Goal: Task Accomplishment & Management: Complete application form

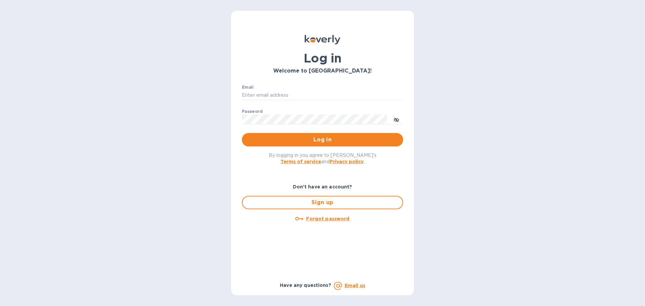
drag, startPoint x: 276, startPoint y: 91, endPoint x: 282, endPoint y: 101, distance: 11.5
click at [276, 91] on input "Email" at bounding box center [322, 95] width 161 height 10
type input "jc@ftctanks.com"
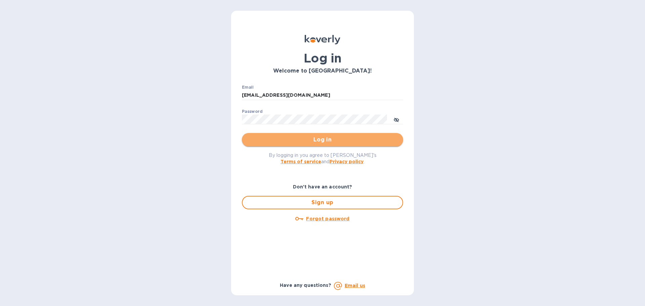
click at [343, 137] on span "Log in" at bounding box center [322, 140] width 151 height 8
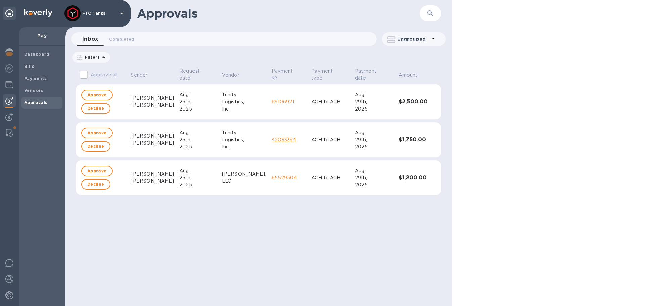
click at [272, 103] on link "69106921" at bounding box center [283, 101] width 22 height 5
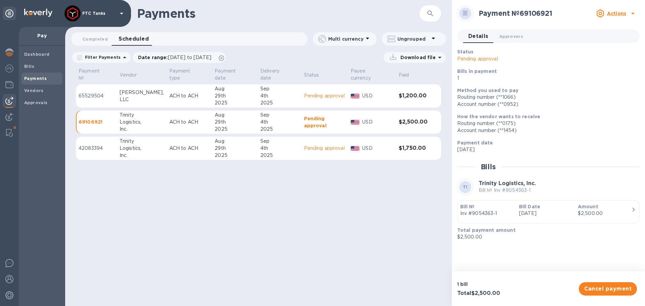
click at [617, 207] on p "Amount" at bounding box center [604, 206] width 53 height 7
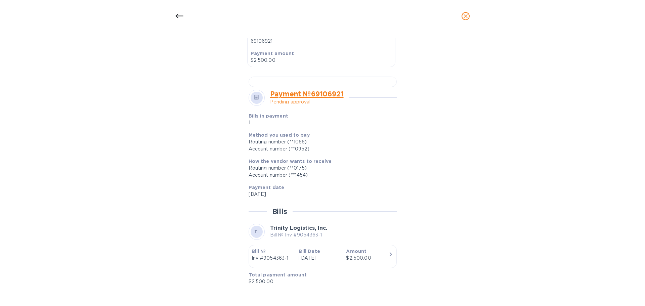
scroll to position [202, 0]
click at [293, 87] on div at bounding box center [323, 82] width 148 height 10
click at [177, 14] on icon at bounding box center [179, 16] width 8 height 5
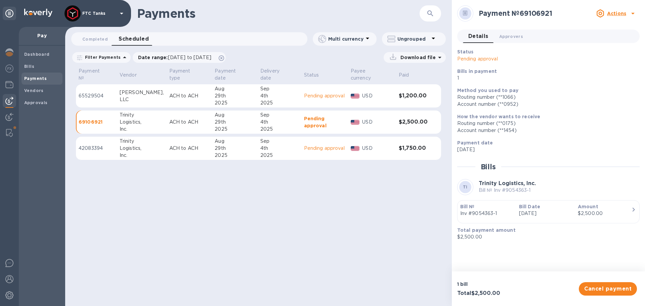
scroll to position [172, 0]
click at [386, 92] on p "USD" at bounding box center [377, 95] width 31 height 7
click at [387, 145] on p "USD" at bounding box center [377, 148] width 31 height 7
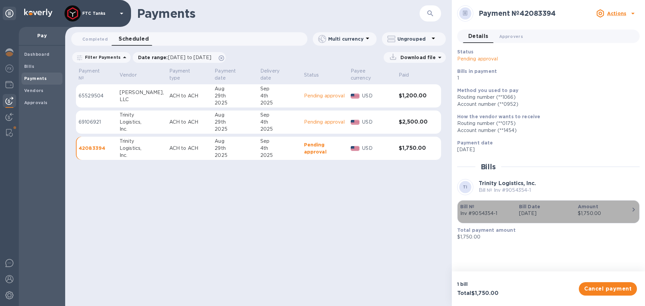
click at [610, 215] on div "$1,750.00" at bounding box center [604, 213] width 53 height 7
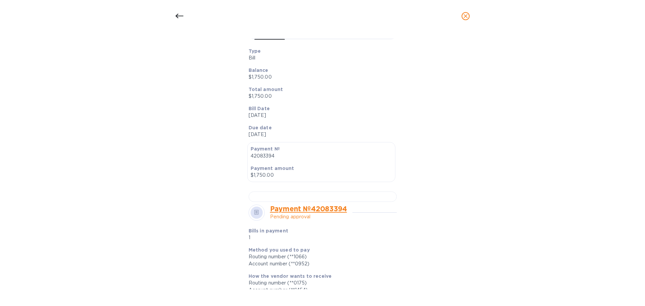
scroll to position [168, 0]
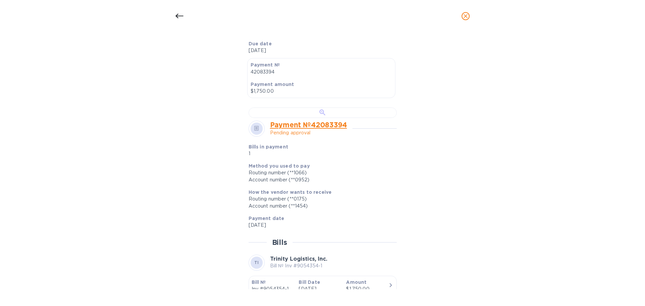
click at [324, 118] on div at bounding box center [323, 113] width 148 height 10
click at [177, 9] on div at bounding box center [179, 16] width 16 height 16
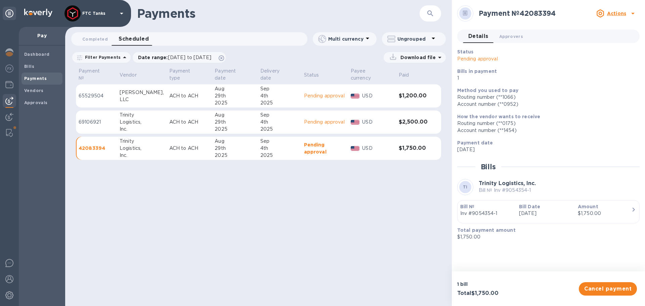
click at [634, 13] on icon at bounding box center [633, 14] width 3 height 2
click at [339, 199] on div at bounding box center [322, 153] width 645 height 306
click at [40, 102] on b "Approvals" at bounding box center [36, 102] width 24 height 5
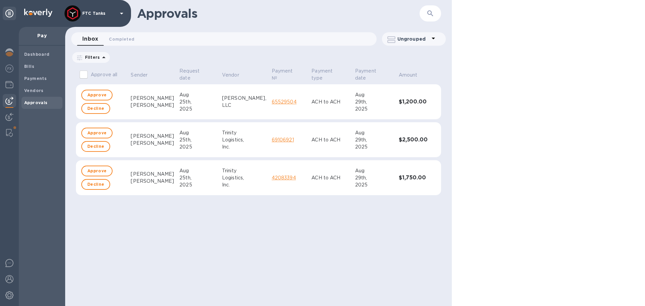
click at [177, 102] on td "[DATE]" at bounding box center [198, 101] width 43 height 35
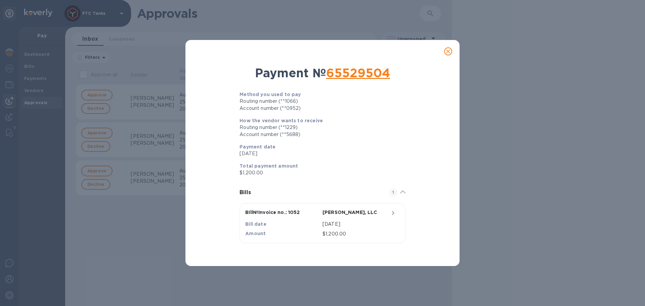
click at [400, 193] on icon at bounding box center [402, 192] width 5 height 3
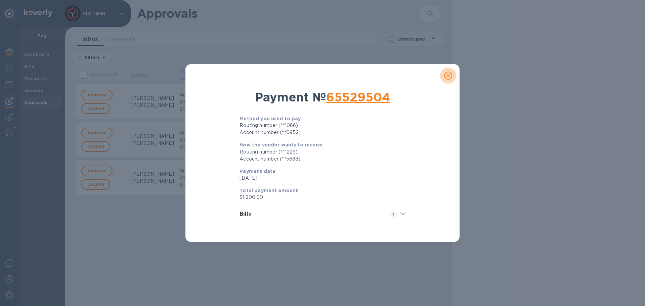
click at [448, 76] on icon "close" at bounding box center [448, 76] width 4 height 4
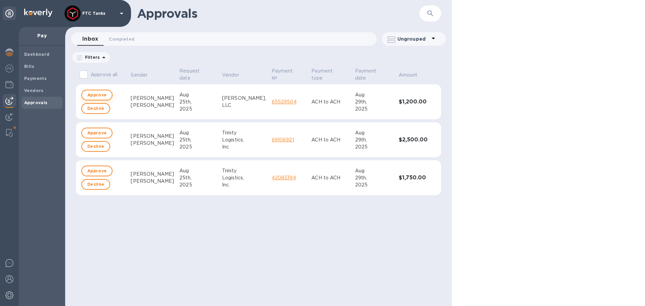
click at [92, 93] on span "Approve" at bounding box center [96, 95] width 19 height 8
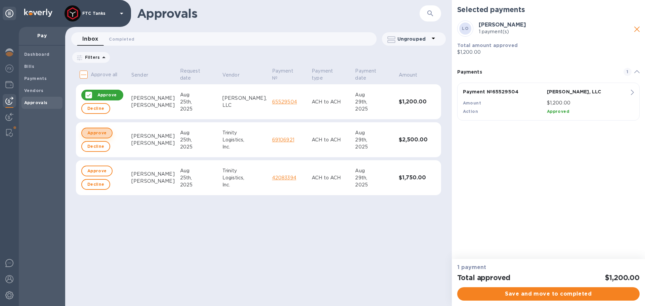
click at [101, 133] on span "Approve" at bounding box center [96, 133] width 19 height 8
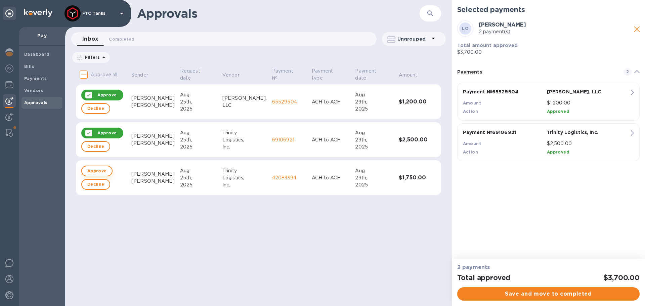
click at [100, 170] on span "Approve" at bounding box center [96, 171] width 19 height 8
checkbox input "true"
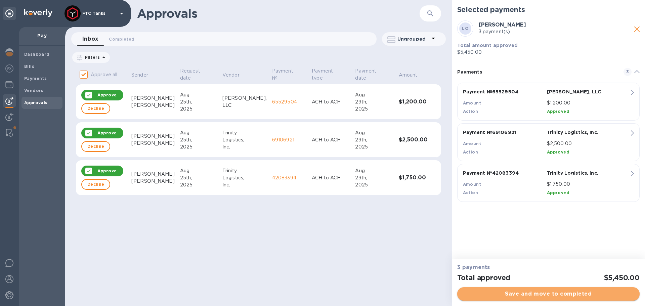
click at [532, 295] on span "Save and move to completed" at bounding box center [549, 294] width 172 height 8
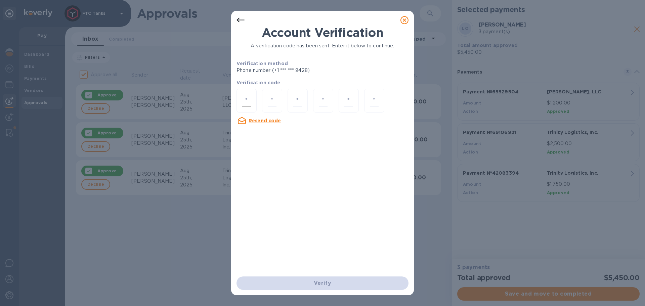
click at [248, 96] on input "number" at bounding box center [246, 100] width 9 height 12
type input "1"
type input "6"
type input "4"
type input "1"
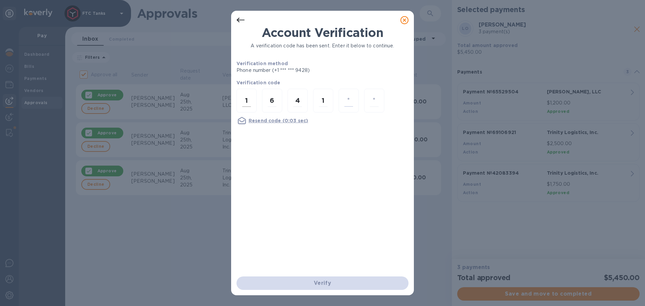
type input "4"
type input "1"
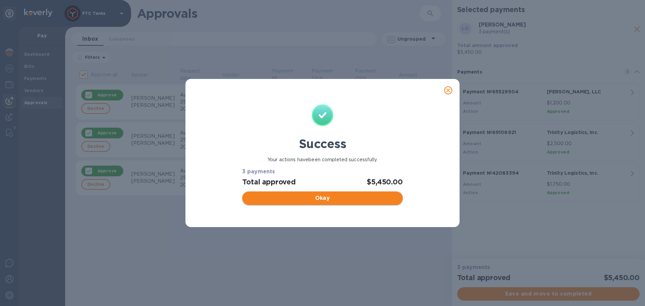
click at [303, 195] on span "Okay" at bounding box center [323, 198] width 150 height 8
checkbox input "false"
